Goal: Find contact information: Find contact information

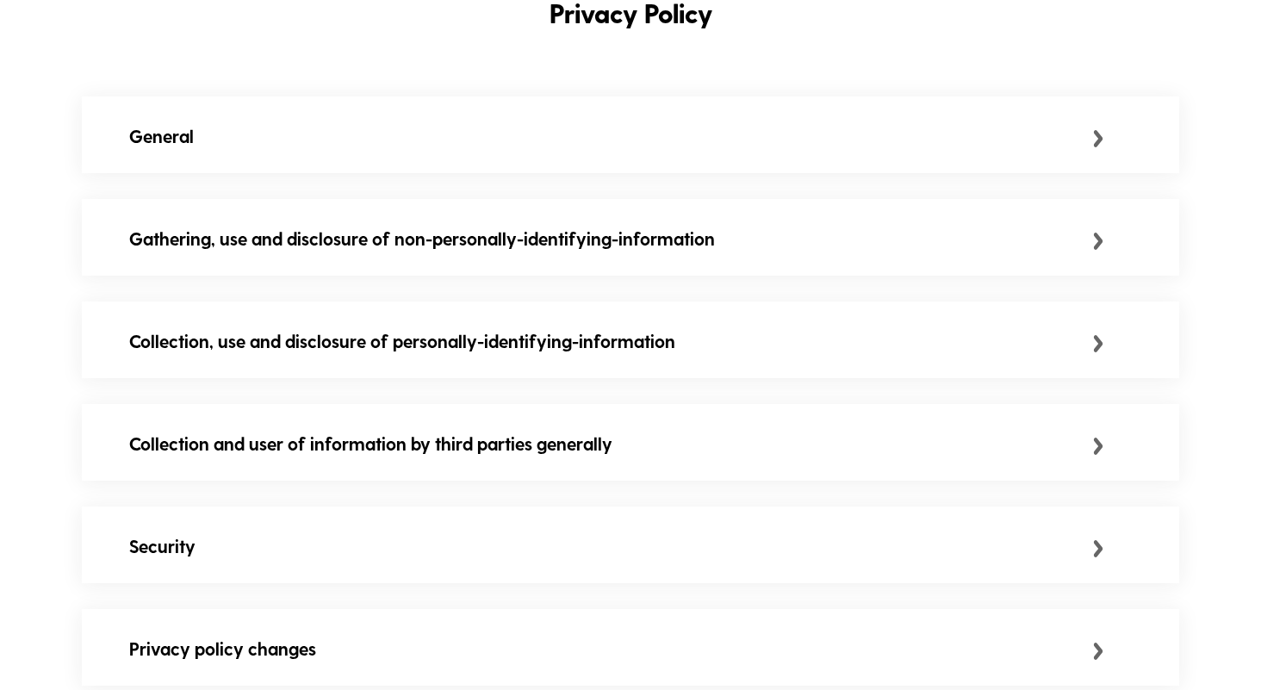
scroll to position [445, 0]
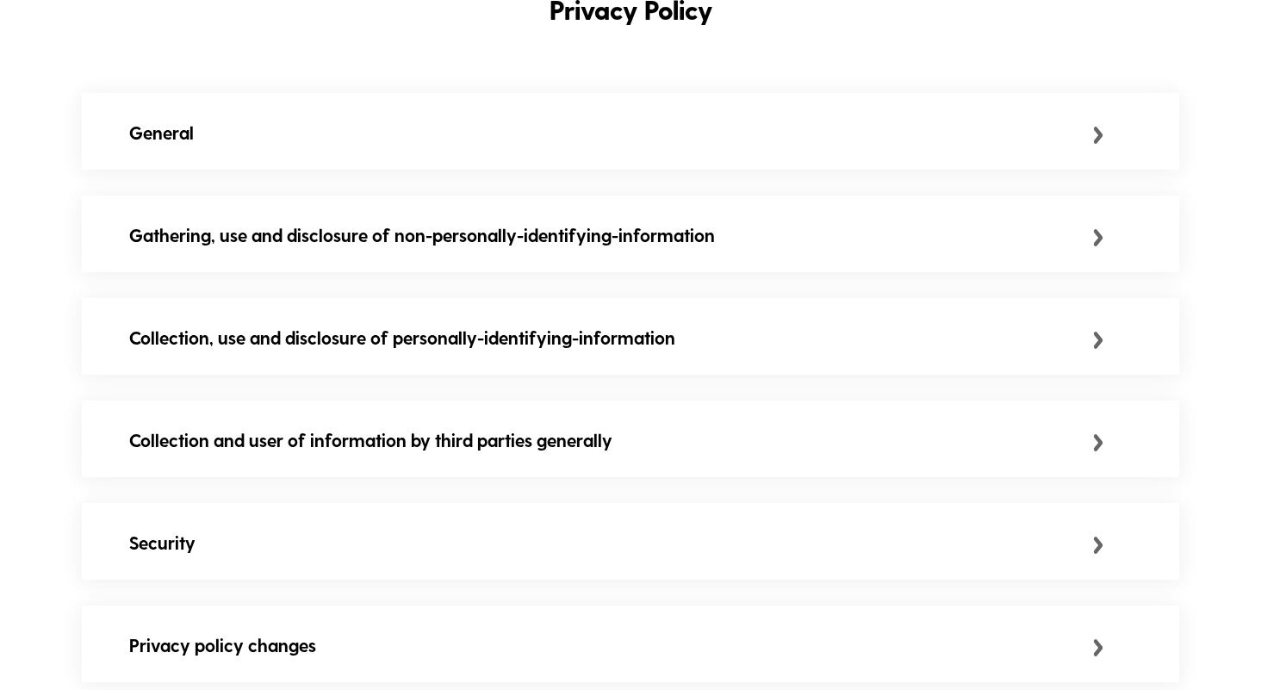
click at [430, 154] on div "General" at bounding box center [630, 132] width 1097 height 79
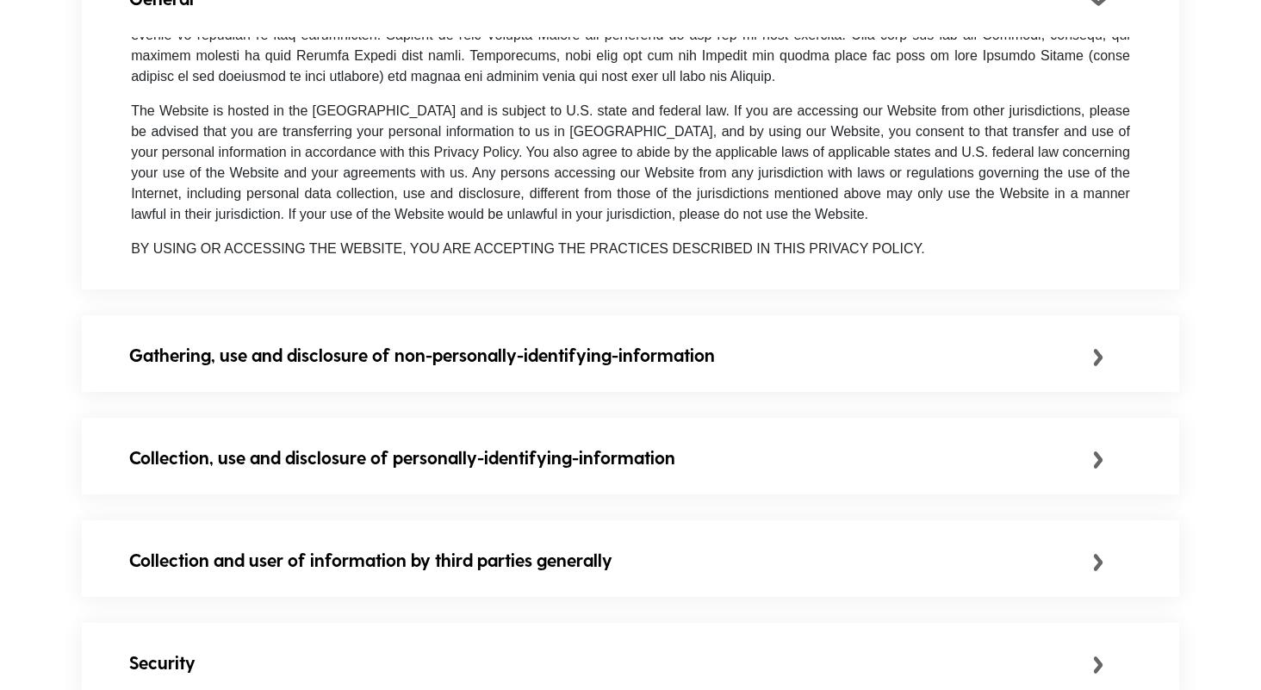
scroll to position [671, 0]
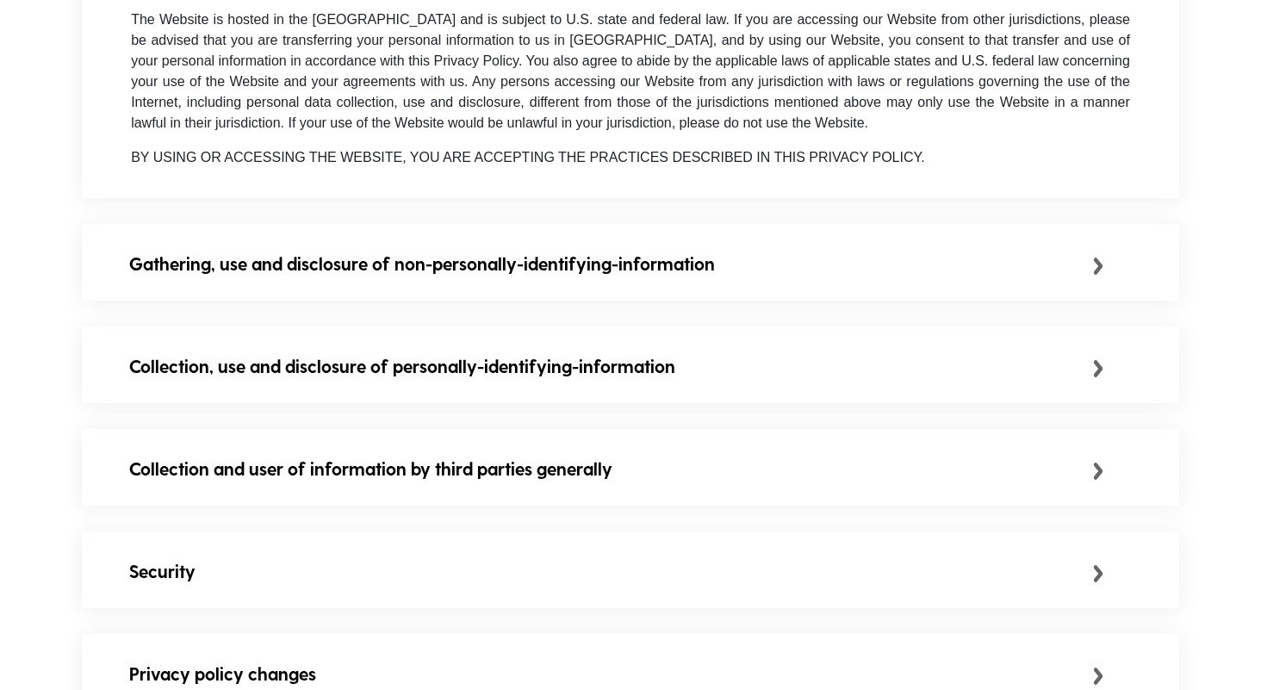
click at [443, 251] on div "Gathering, use and disclosure of non-personally-identifying-information" at bounding box center [630, 263] width 1097 height 79
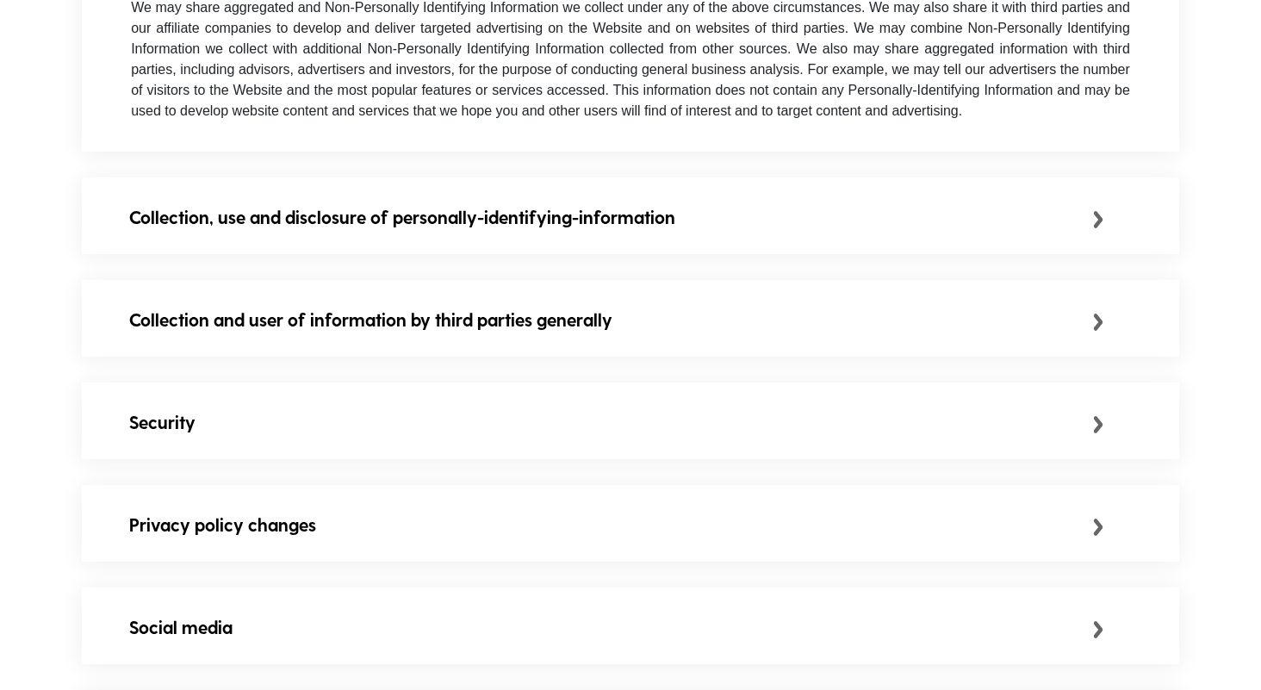
scroll to position [1062, 0]
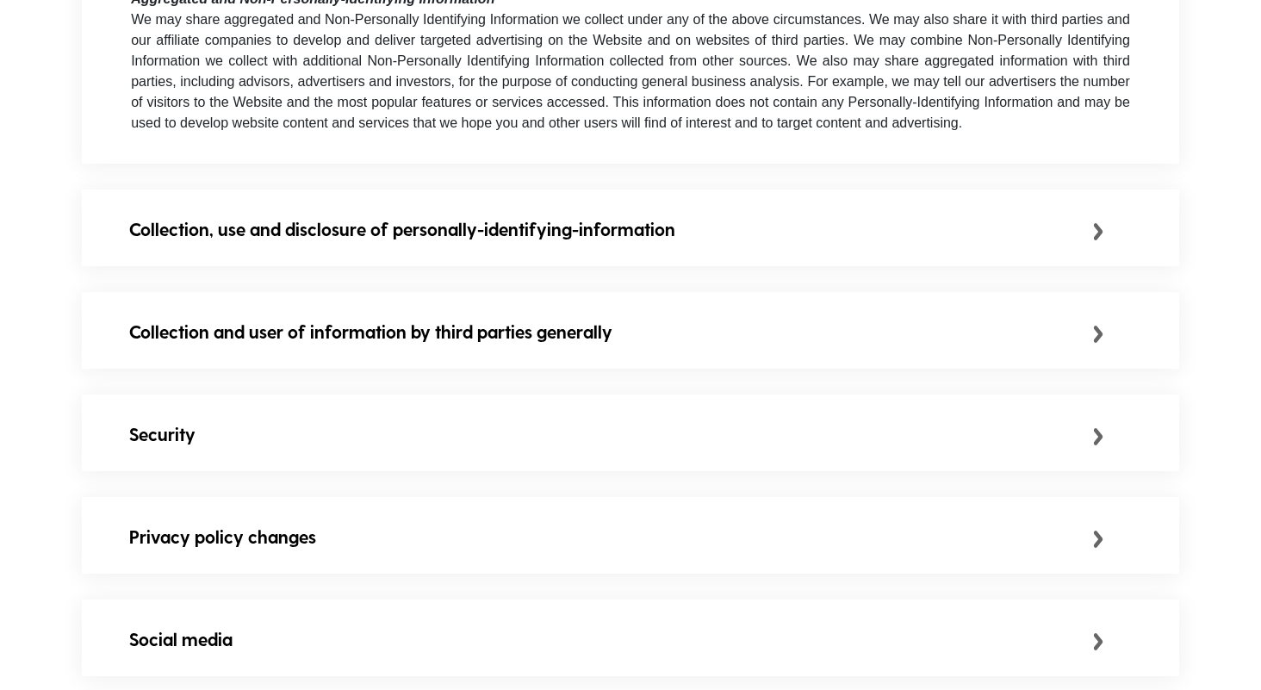
click at [443, 232] on div "Collection, use and disclosure of personally-identifying-information" at bounding box center [610, 229] width 963 height 28
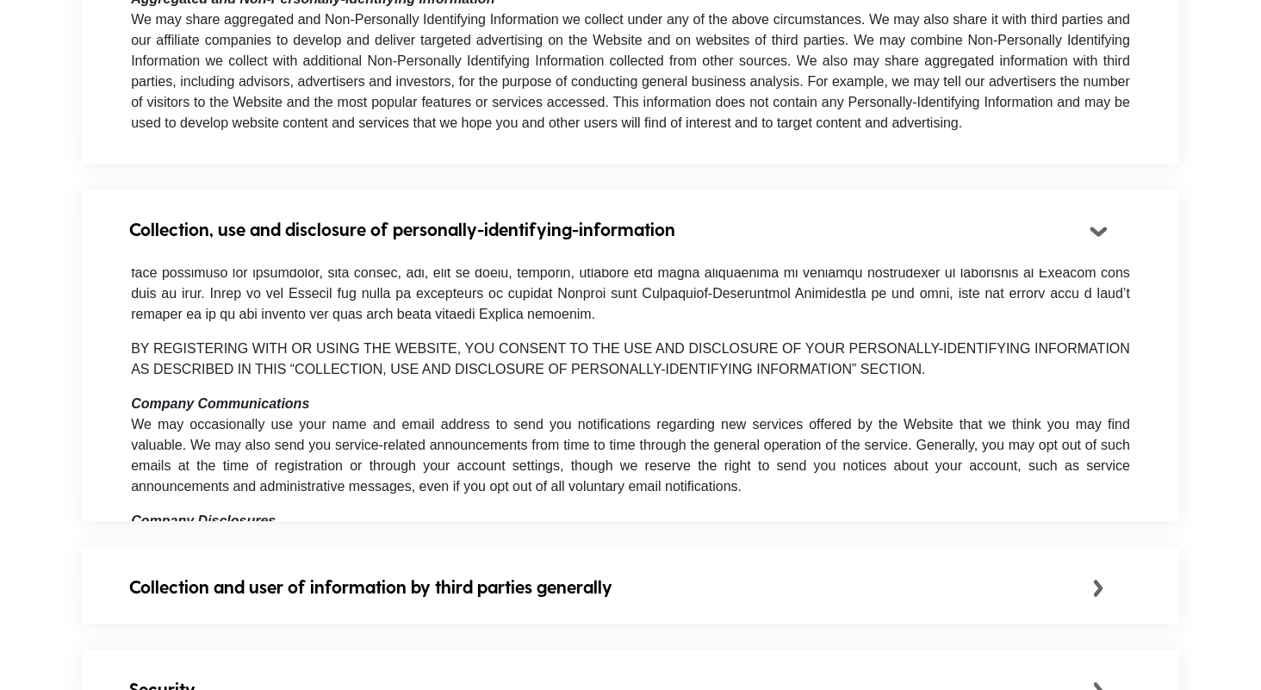
scroll to position [169, 0]
click at [381, 578] on div "Collection and user of information by third parties generally" at bounding box center [610, 587] width 963 height 28
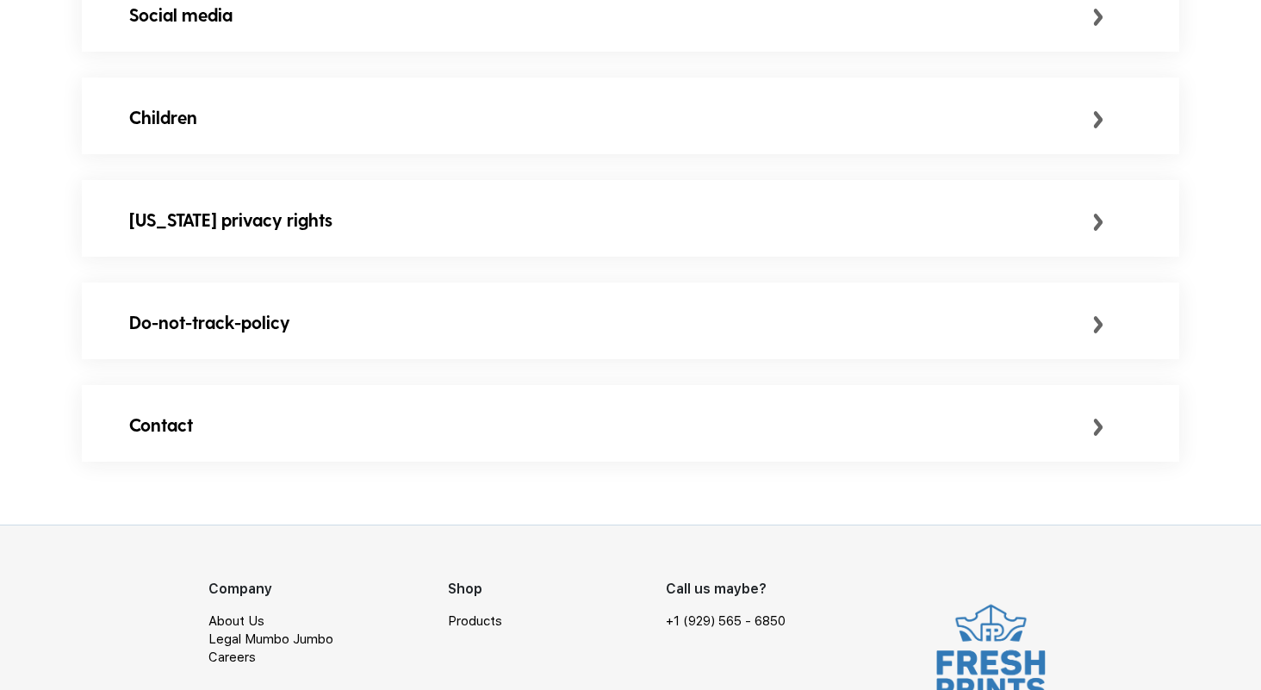
scroll to position [2182, 0]
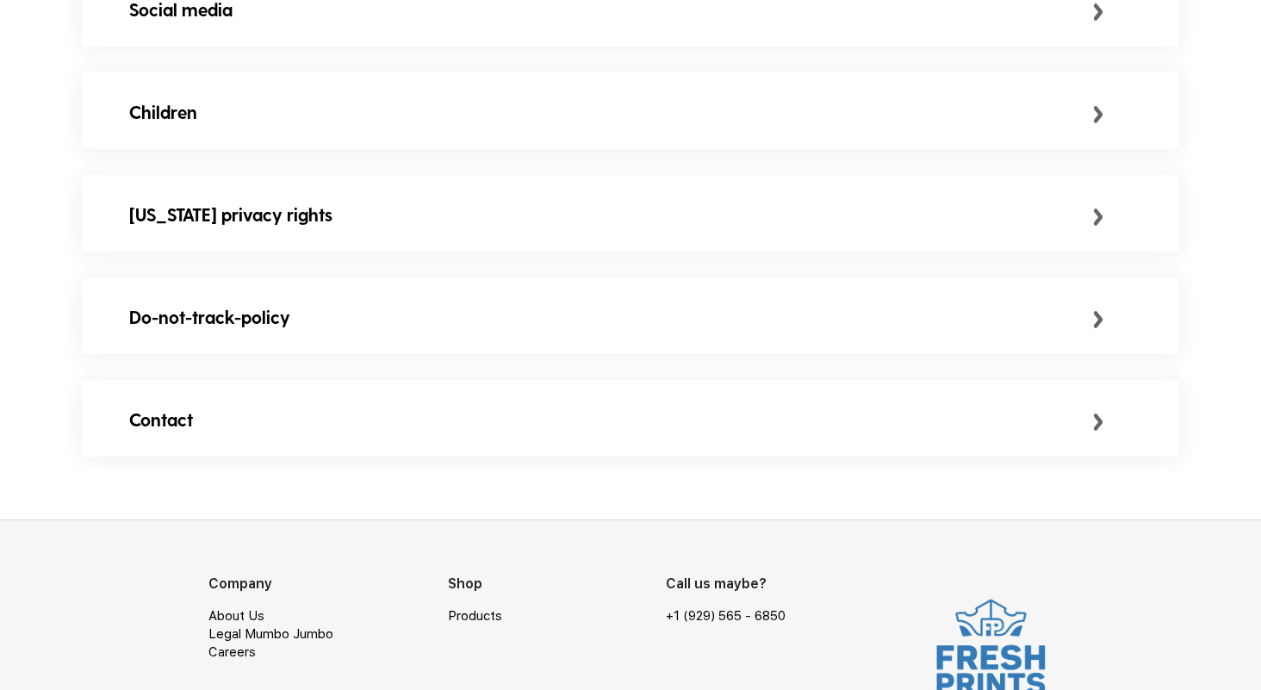
click at [263, 446] on div "Contact" at bounding box center [630, 419] width 1097 height 79
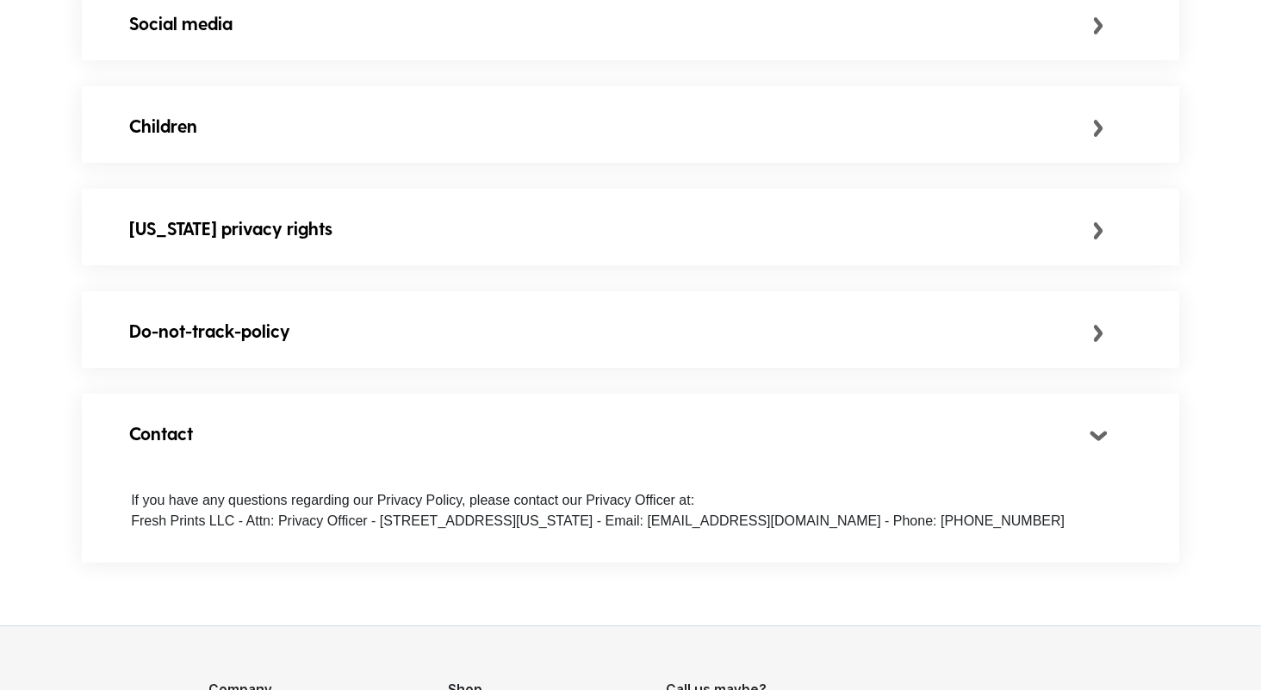
scroll to position [2178, 0]
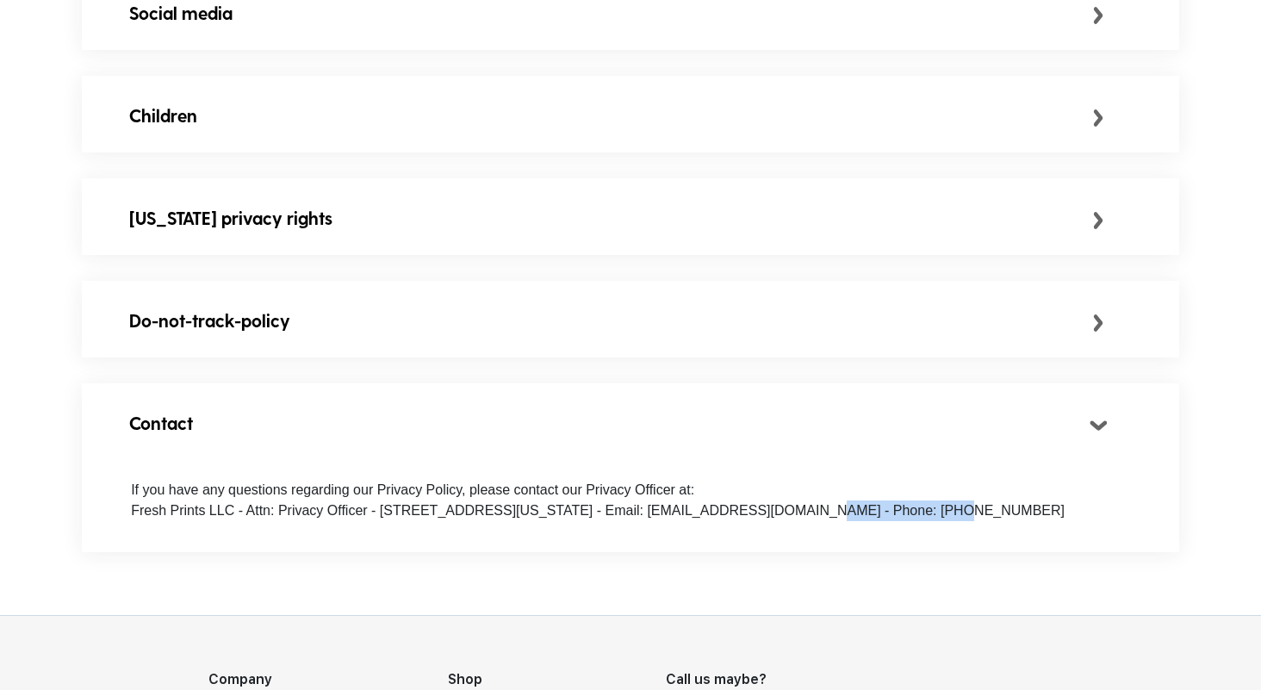
drag, startPoint x: 759, startPoint y: 517, endPoint x: 877, endPoint y: 514, distance: 118.0
click at [877, 514] on span "If you have any questions regarding our Privacy Policy, please contact our Priv…" at bounding box center [597, 499] width 933 height 35
copy span "[EMAIL_ADDRESS][DOMAIN_NAME]"
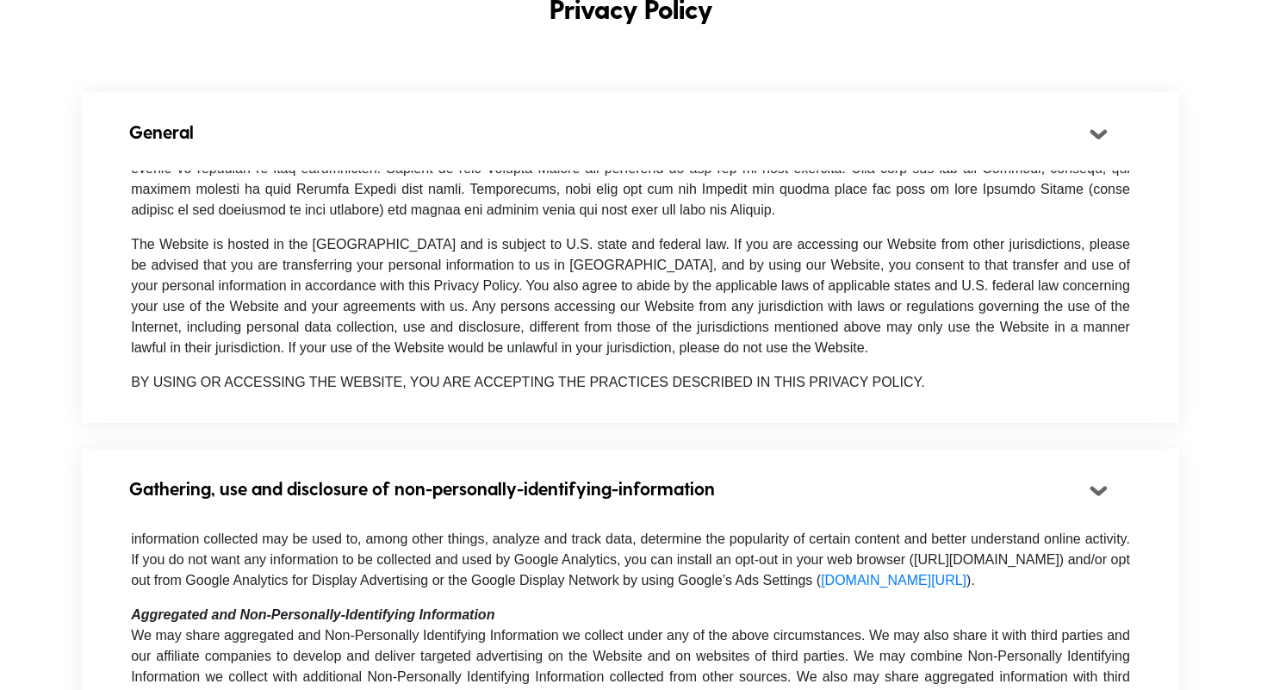
scroll to position [0, 0]
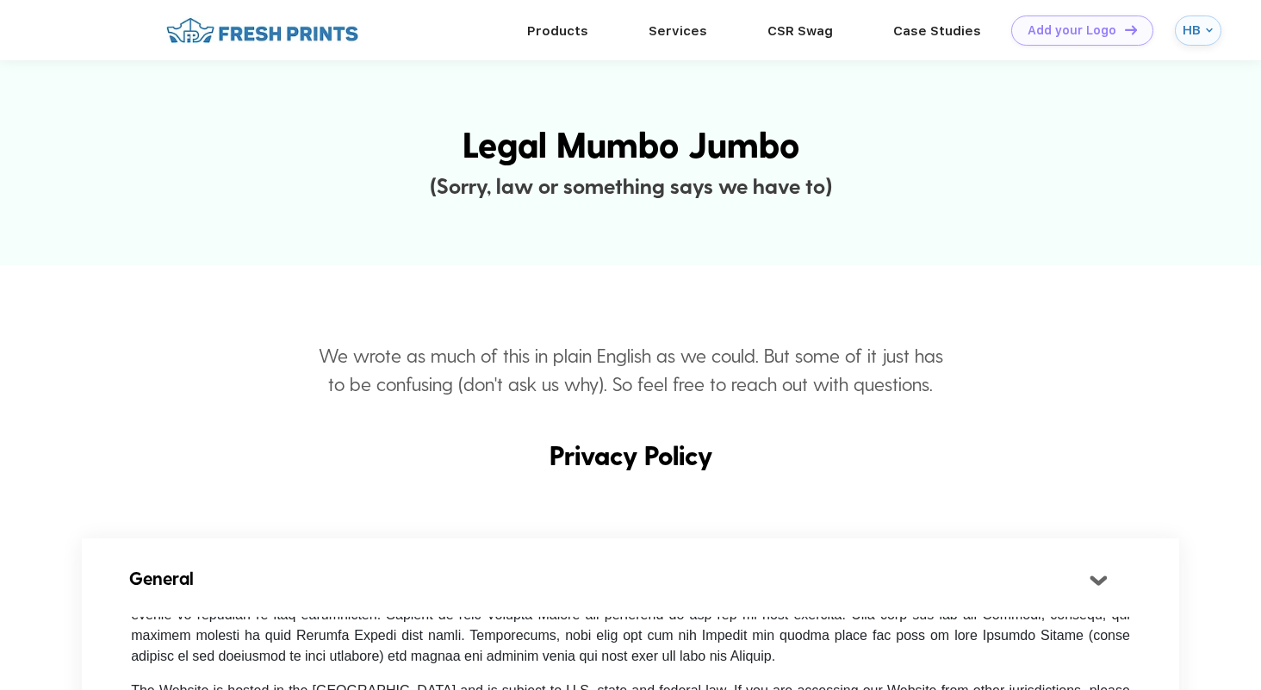
click at [1205, 40] on div "HB" at bounding box center [1197, 30] width 46 height 30
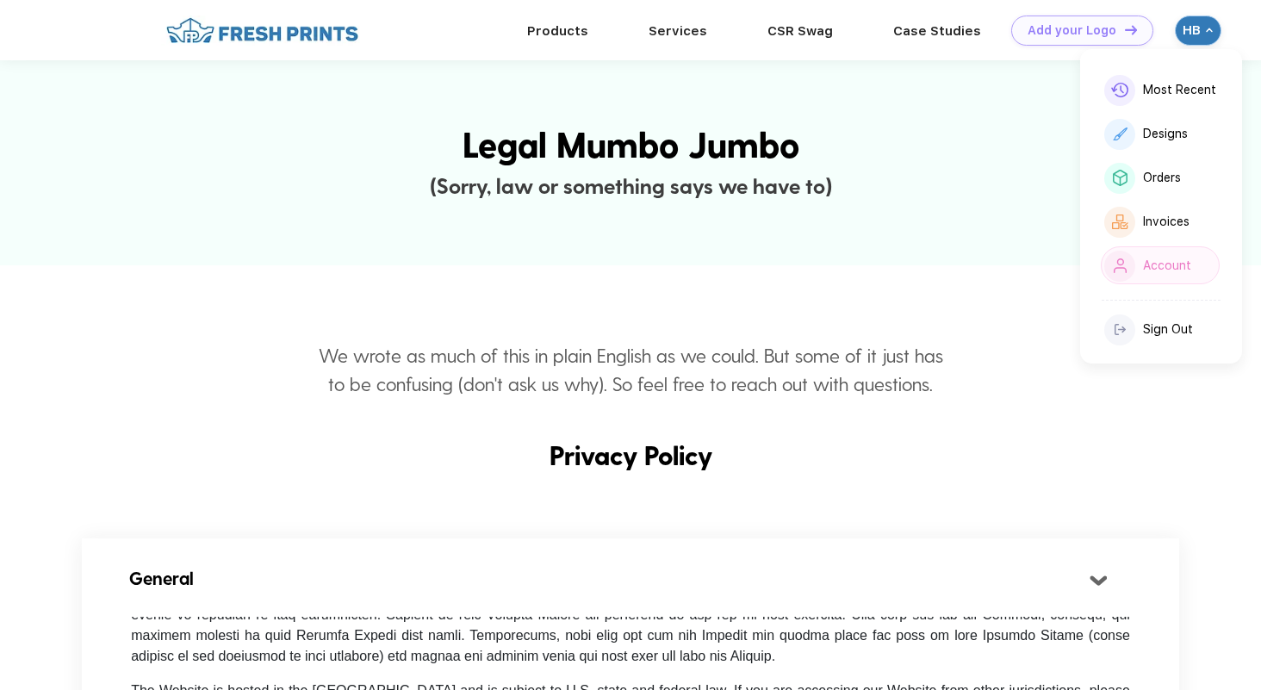
click at [1149, 265] on div "Account" at bounding box center [1167, 265] width 48 height 15
